Goal: Information Seeking & Learning: Learn about a topic

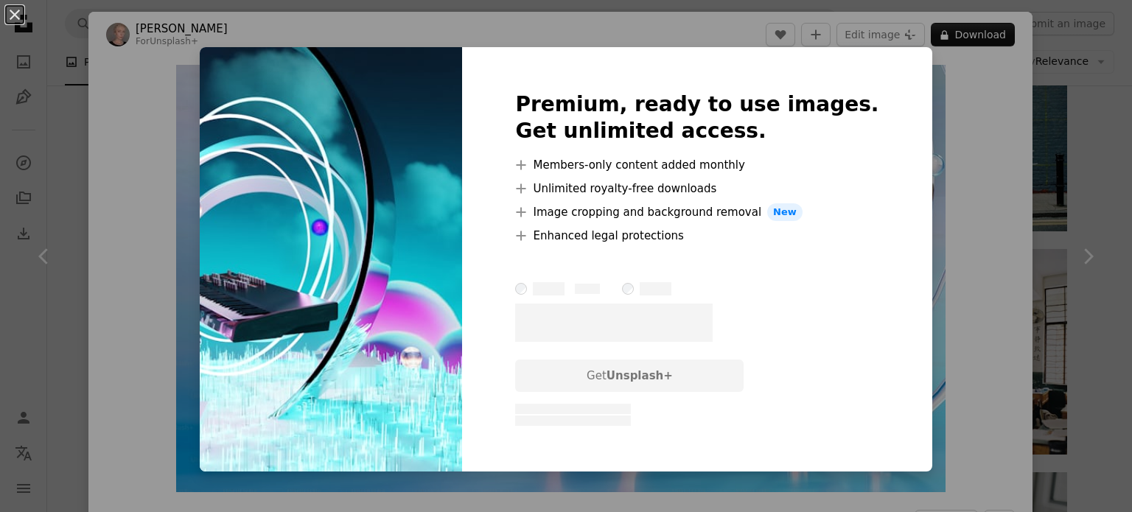
scroll to position [2109, 0]
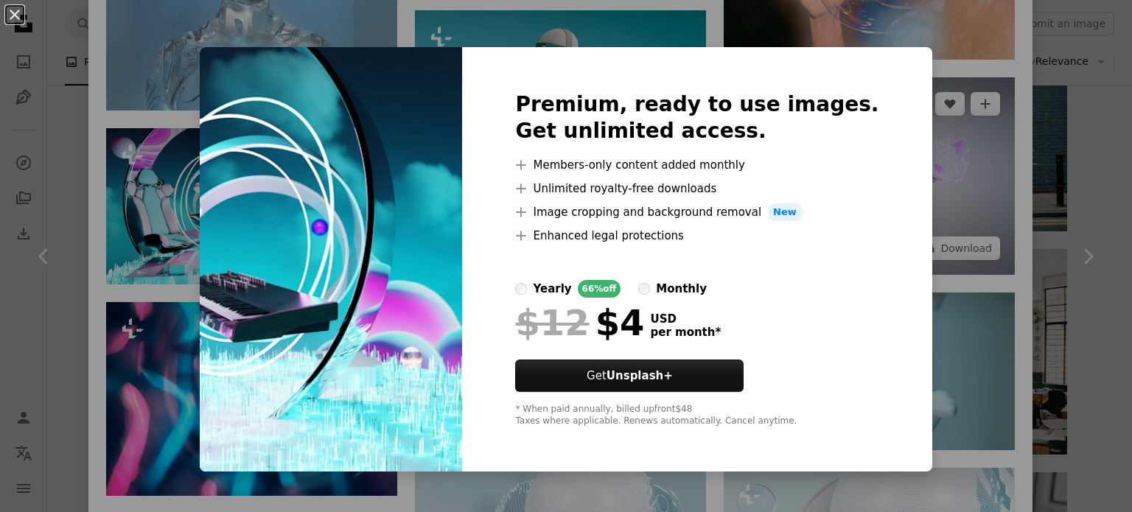
click at [934, 135] on div "An X shape Premium, ready to use images. Get unlimited access. A plus sign Memb…" at bounding box center [566, 256] width 1132 height 512
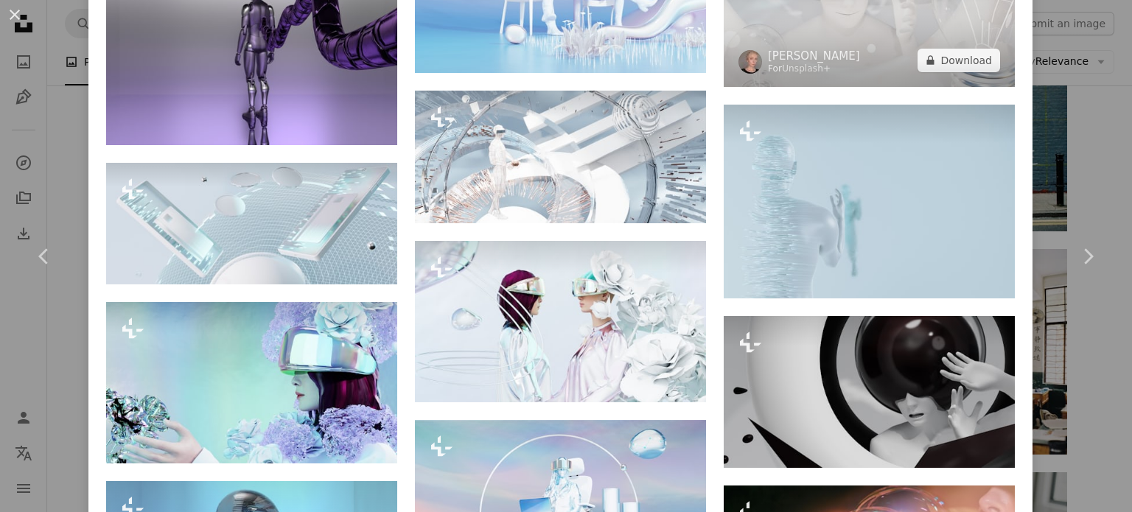
scroll to position [1298, 0]
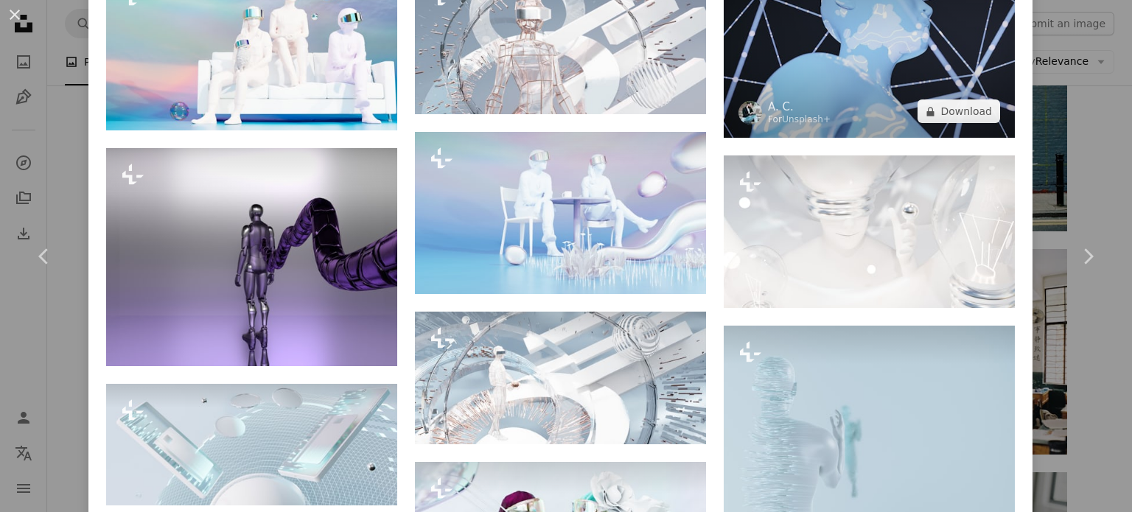
click at [856, 76] on img at bounding box center [869, 45] width 291 height 186
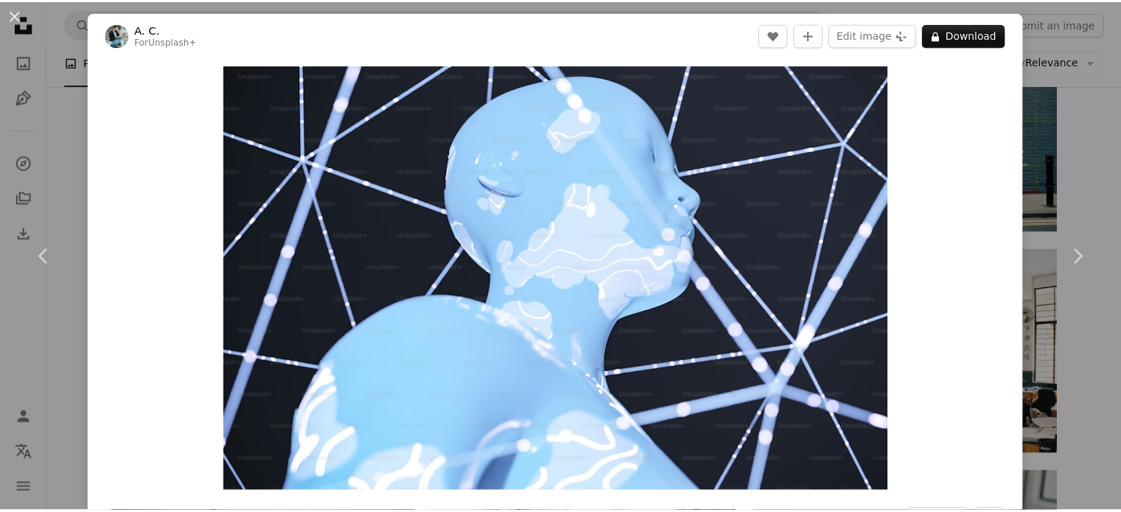
scroll to position [221, 0]
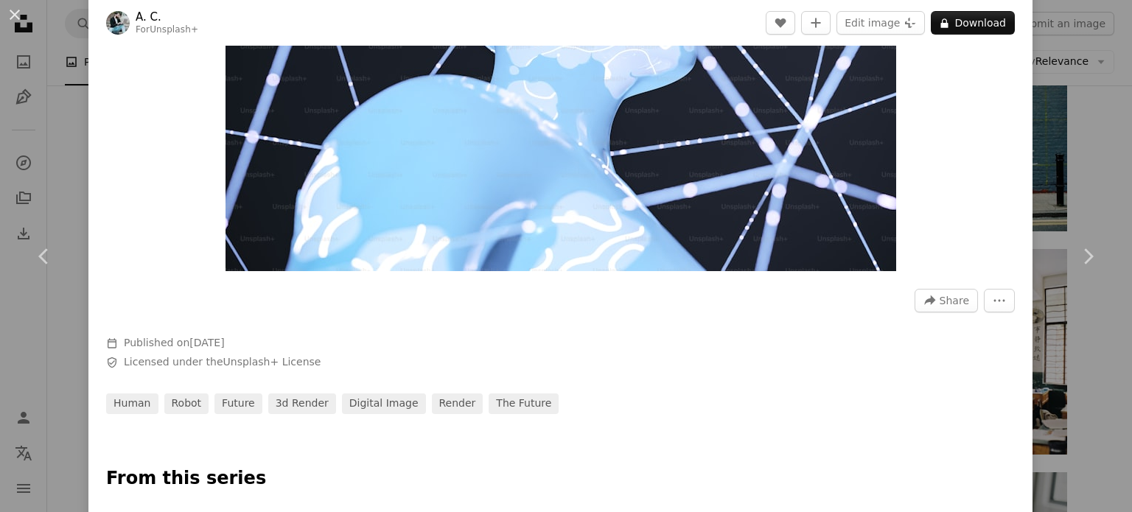
click at [1062, 43] on div "An X shape Chevron left Chevron right A. C. For Unsplash+ A heart A plus sign E…" at bounding box center [566, 256] width 1132 height 512
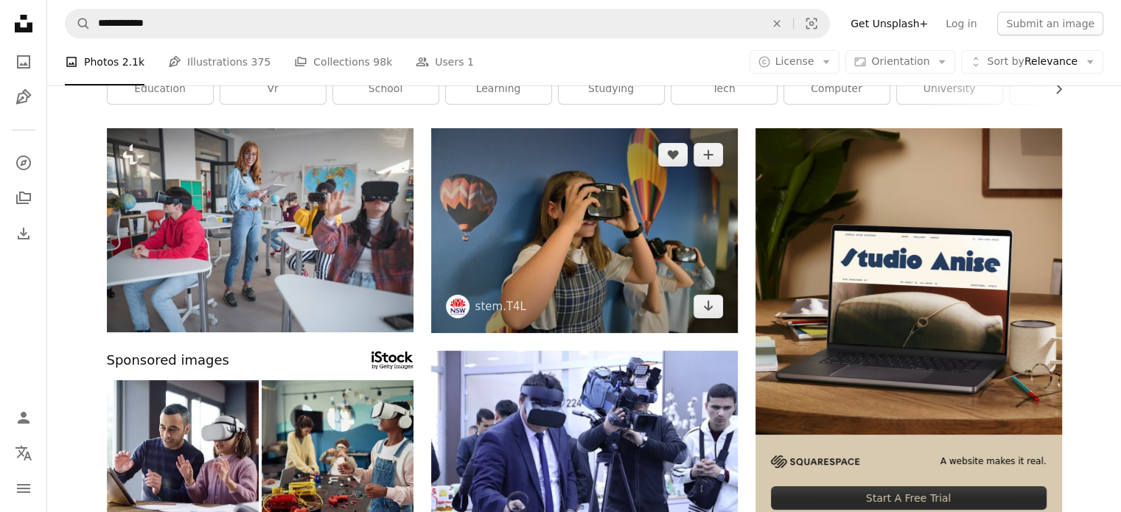
scroll to position [147, 0]
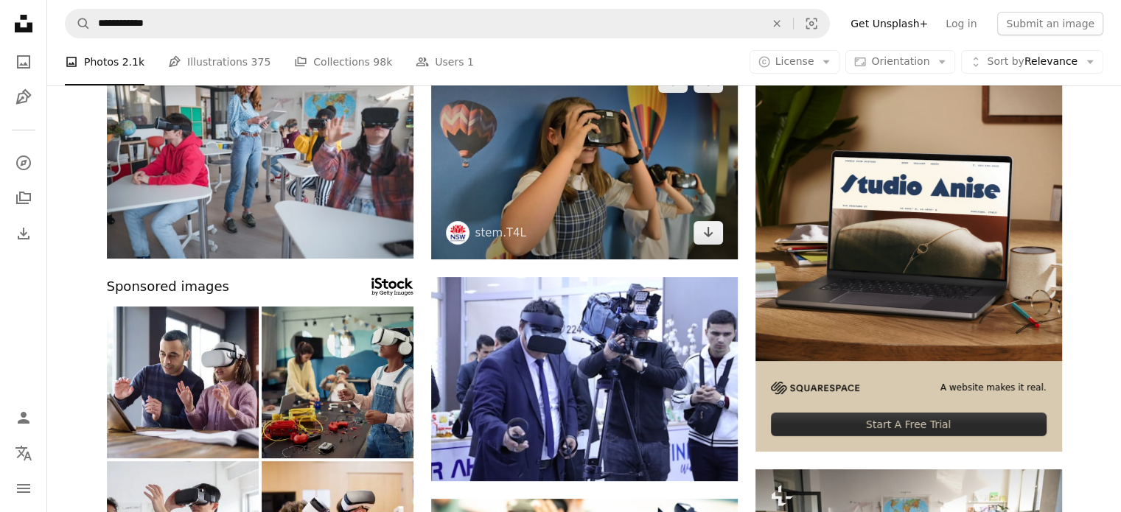
drag, startPoint x: 563, startPoint y: 174, endPoint x: 546, endPoint y: 174, distance: 17.0
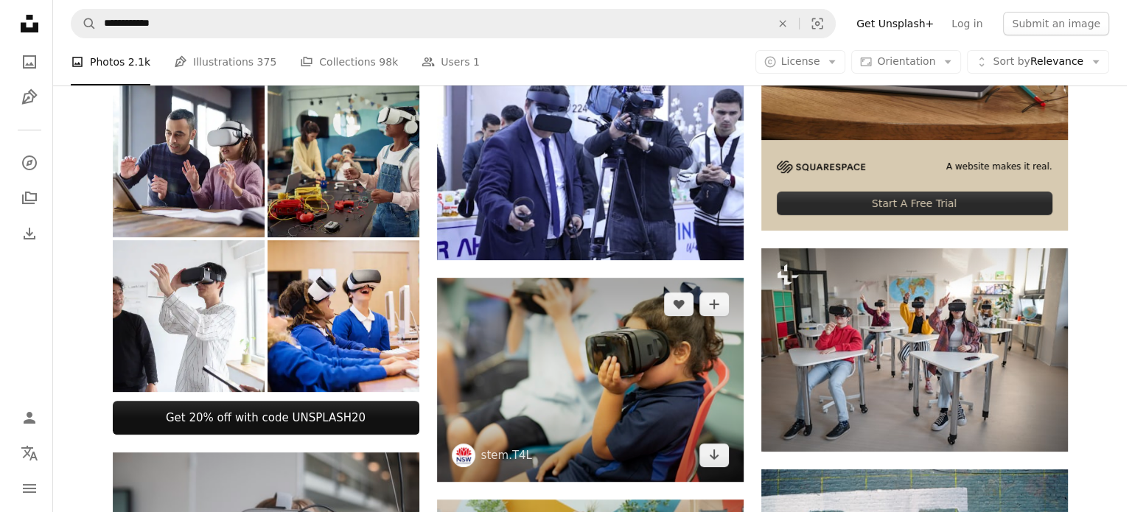
scroll to position [442, 0]
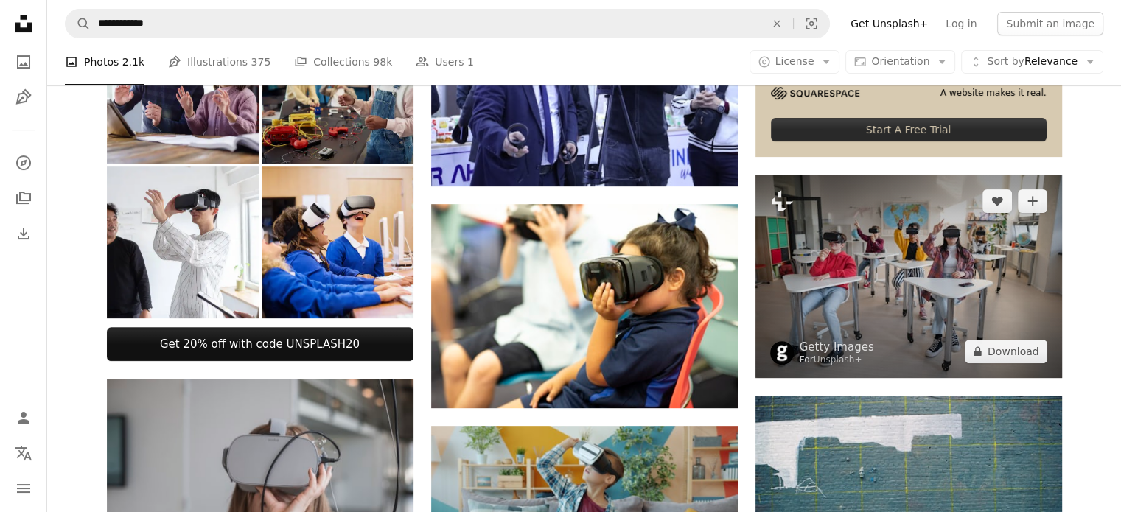
click at [1019, 302] on img at bounding box center [909, 276] width 307 height 203
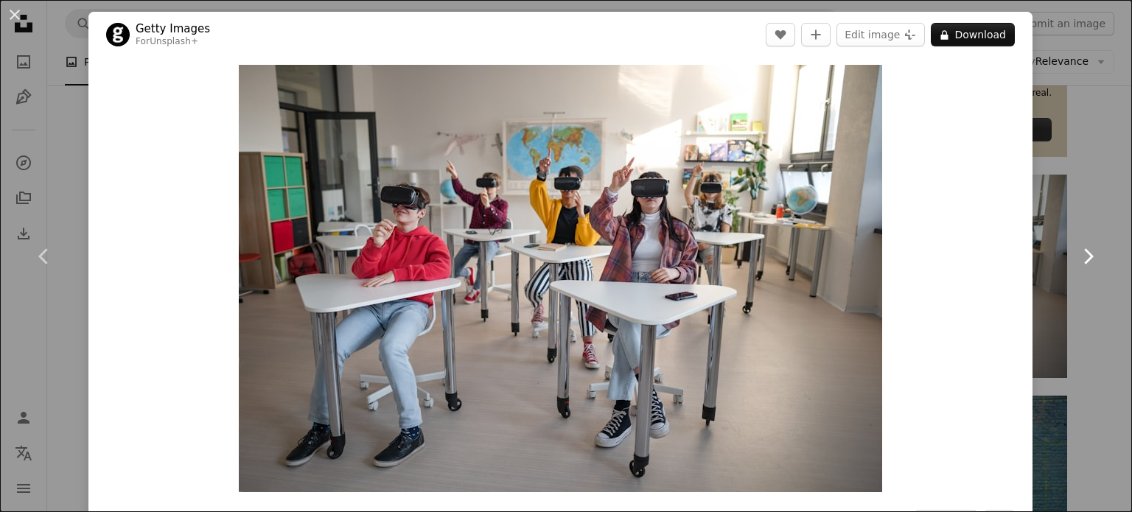
click at [1100, 215] on link "Chevron right" at bounding box center [1088, 257] width 88 height 142
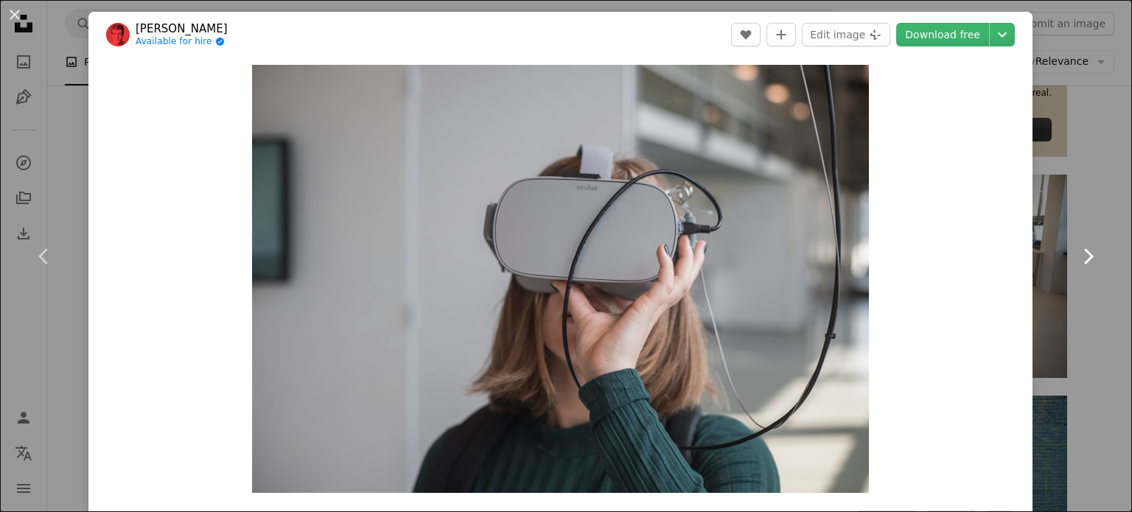
click at [1076, 252] on icon "Chevron right" at bounding box center [1088, 257] width 24 height 24
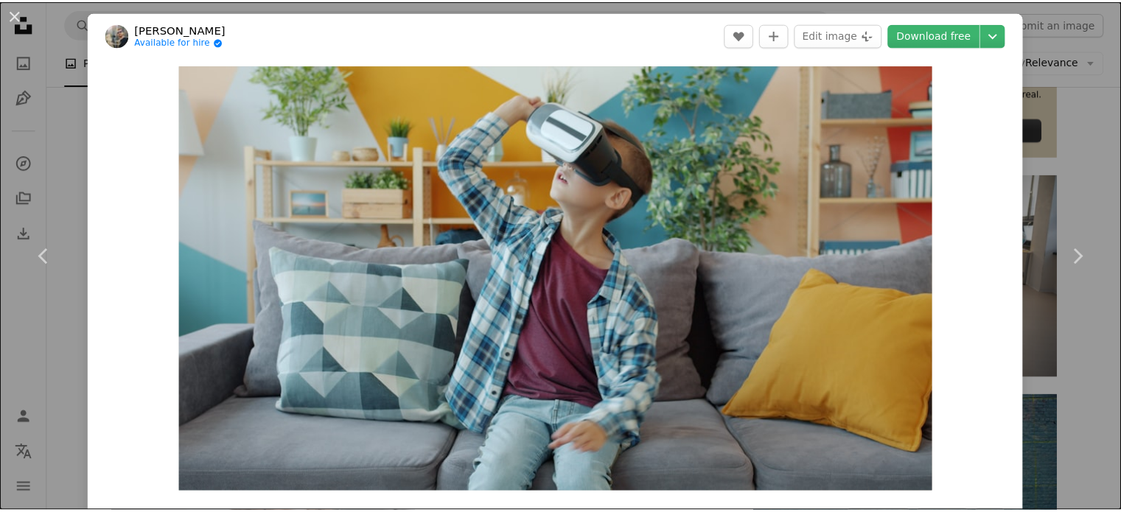
scroll to position [448, 0]
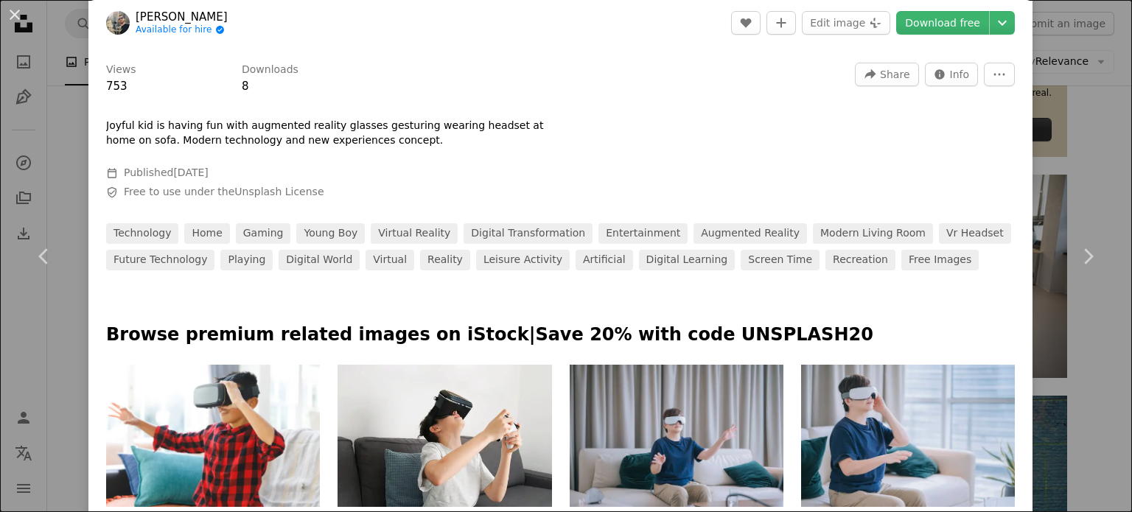
click at [1068, 134] on div "An X shape Chevron left Chevron right [PERSON_NAME] Available for hire A checkm…" at bounding box center [566, 256] width 1132 height 512
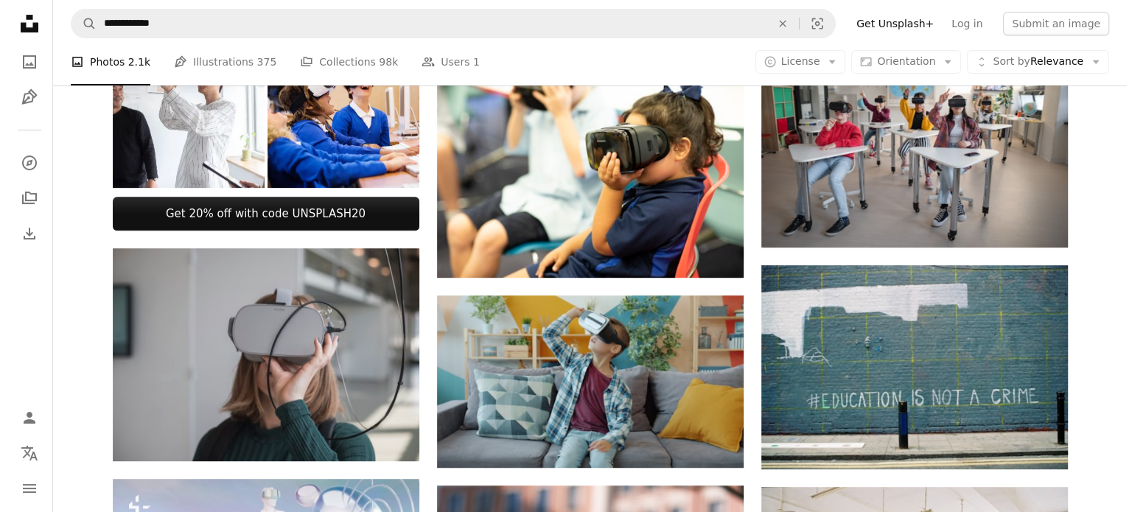
scroll to position [504, 0]
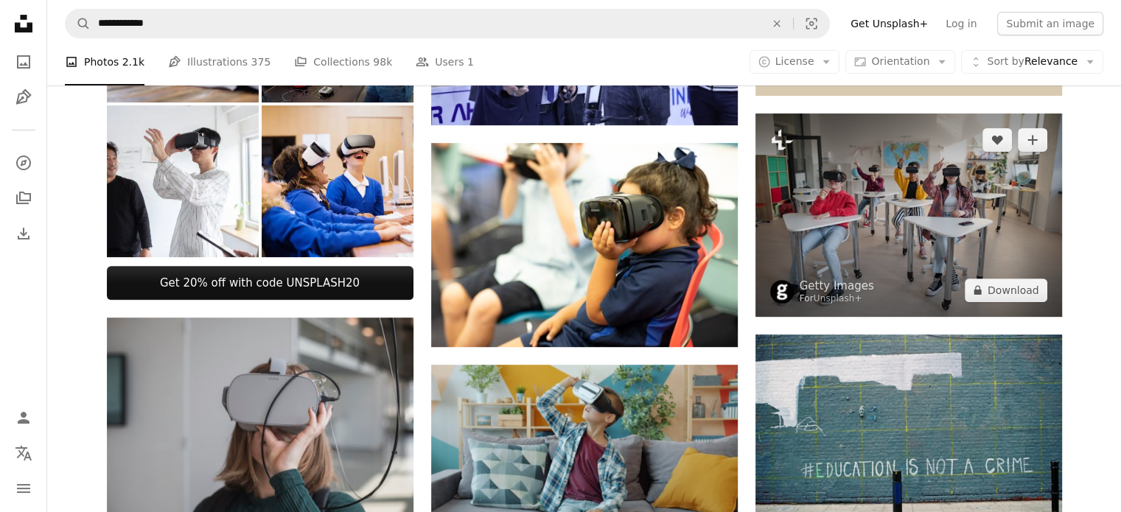
click at [984, 203] on img at bounding box center [909, 215] width 307 height 203
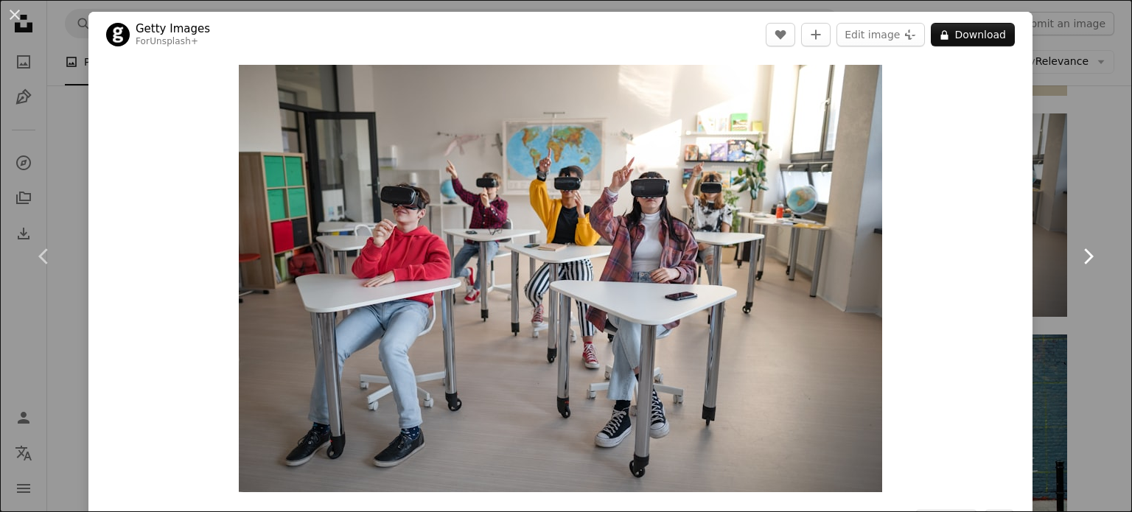
click at [1077, 265] on icon "Chevron right" at bounding box center [1088, 257] width 24 height 24
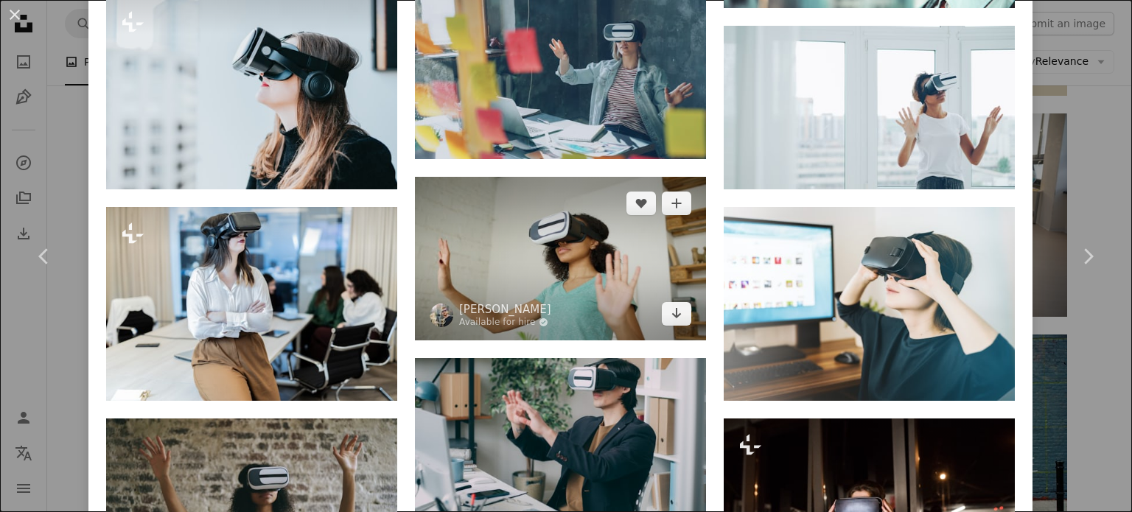
scroll to position [1696, 0]
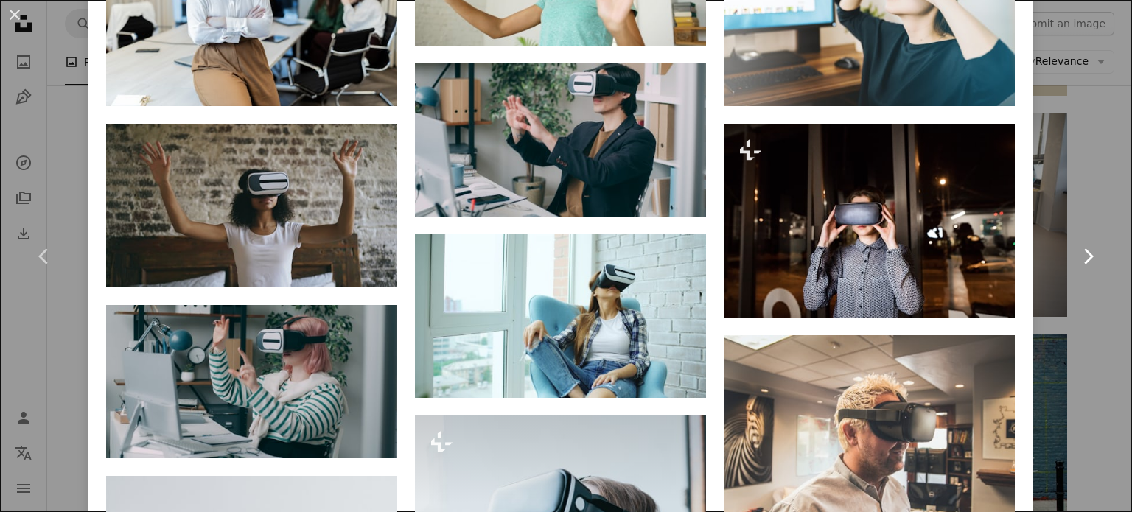
click at [1080, 232] on link "Chevron right" at bounding box center [1088, 257] width 88 height 142
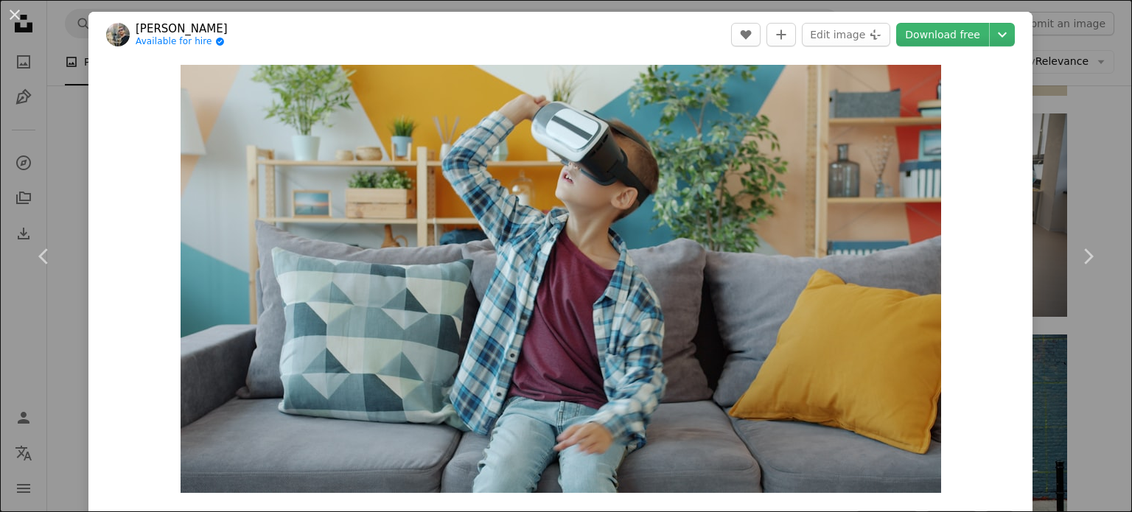
drag, startPoint x: 1132, startPoint y: 168, endPoint x: 1123, endPoint y: 261, distance: 93.3
click at [1094, 226] on link "Chevron right" at bounding box center [1088, 257] width 88 height 142
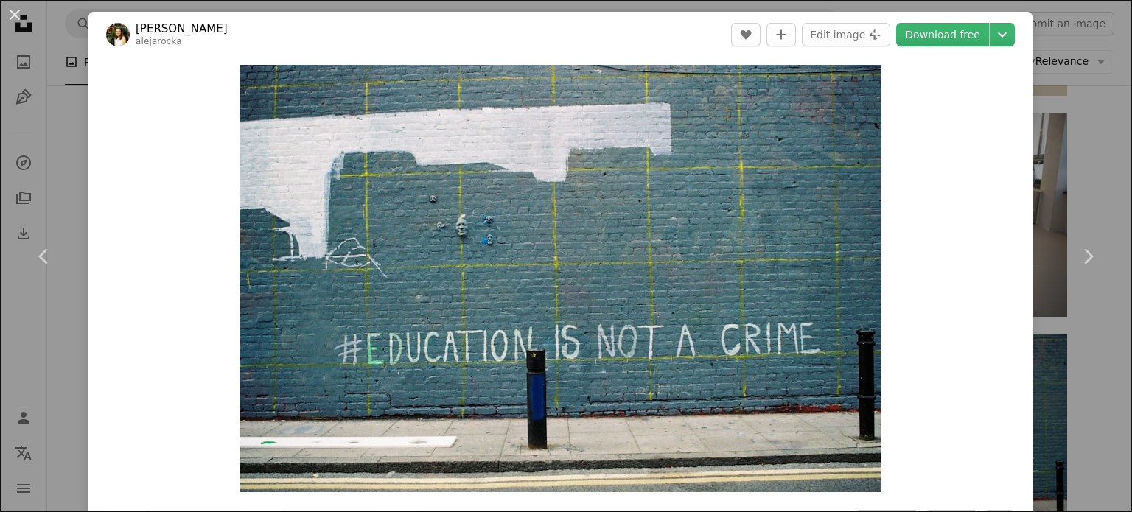
drag, startPoint x: 1127, startPoint y: 186, endPoint x: 1071, endPoint y: 117, distance: 88.6
click at [1102, 186] on div "An X shape Chevron left Chevron right [PERSON_NAME] alejarocka A heart A plus s…" at bounding box center [566, 256] width 1132 height 512
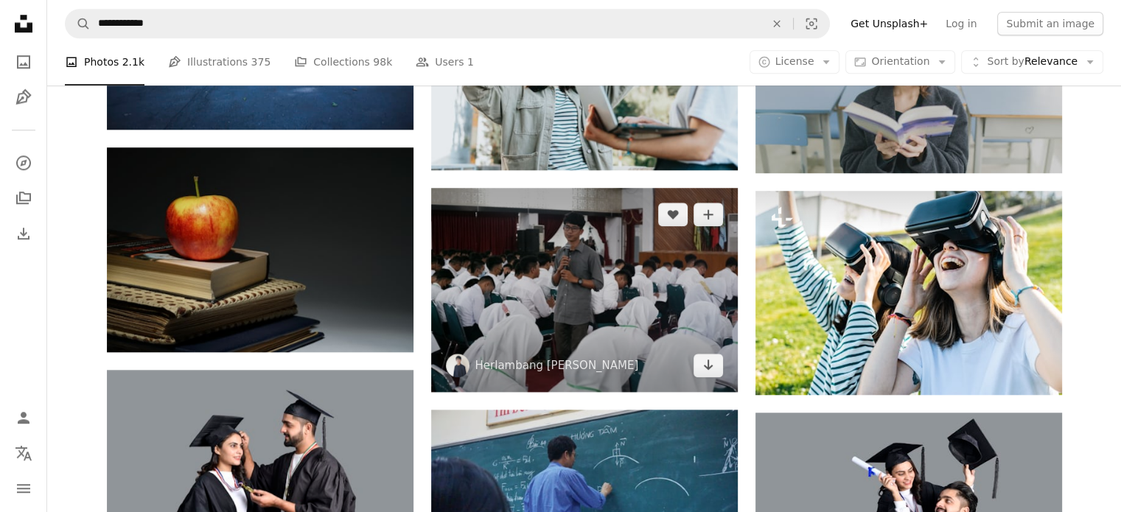
scroll to position [1167, 0]
